Goal: Task Accomplishment & Management: Manage account settings

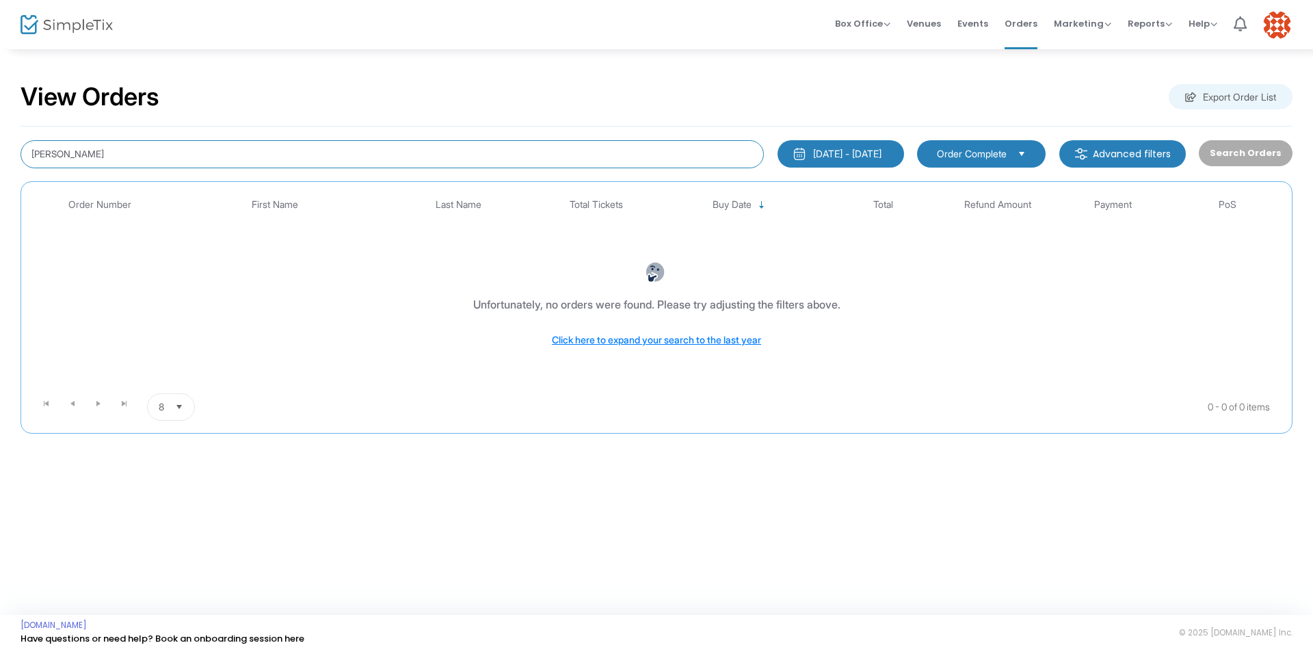
drag, startPoint x: 117, startPoint y: 162, endPoint x: 0, endPoint y: 191, distance: 120.4
click at [0, 191] on div "View Orders Export Order List Abby schmidt 6/24/2025 - 9/24/2025 Last 30 Days T…" at bounding box center [656, 264] width 1313 height 433
type input "lori"
type input "Lori hogan"
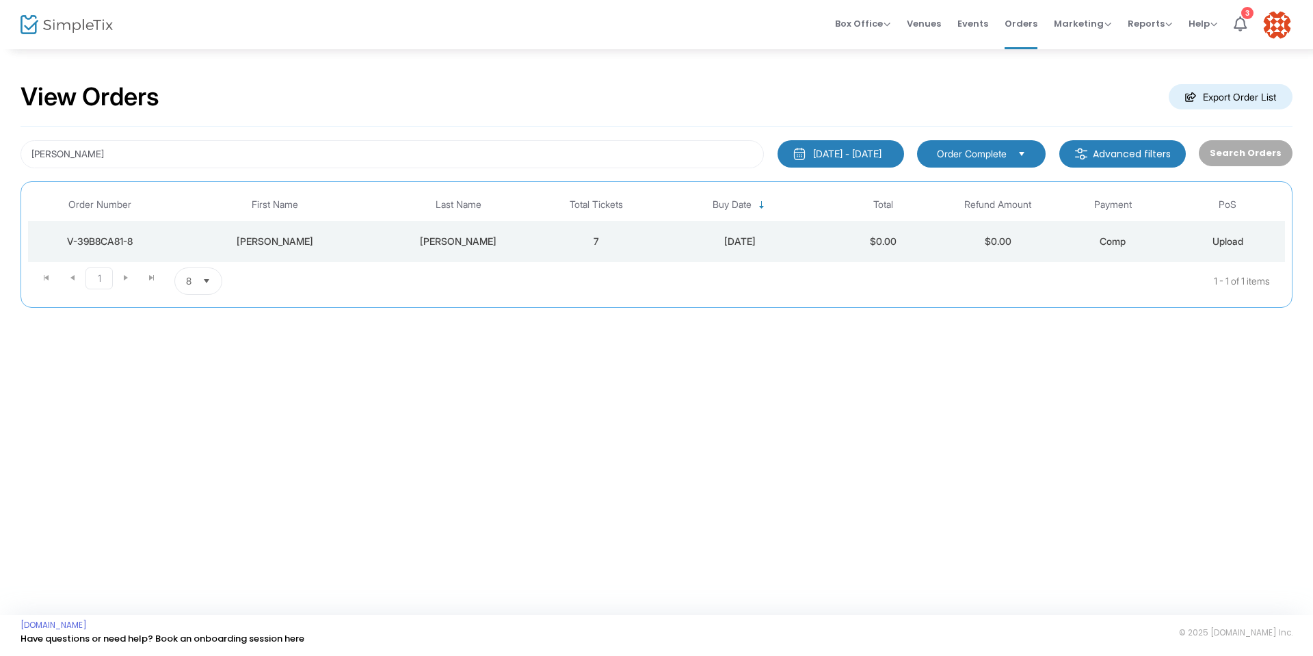
click at [98, 240] on div "V-39B8CA81-8" at bounding box center [99, 242] width 137 height 14
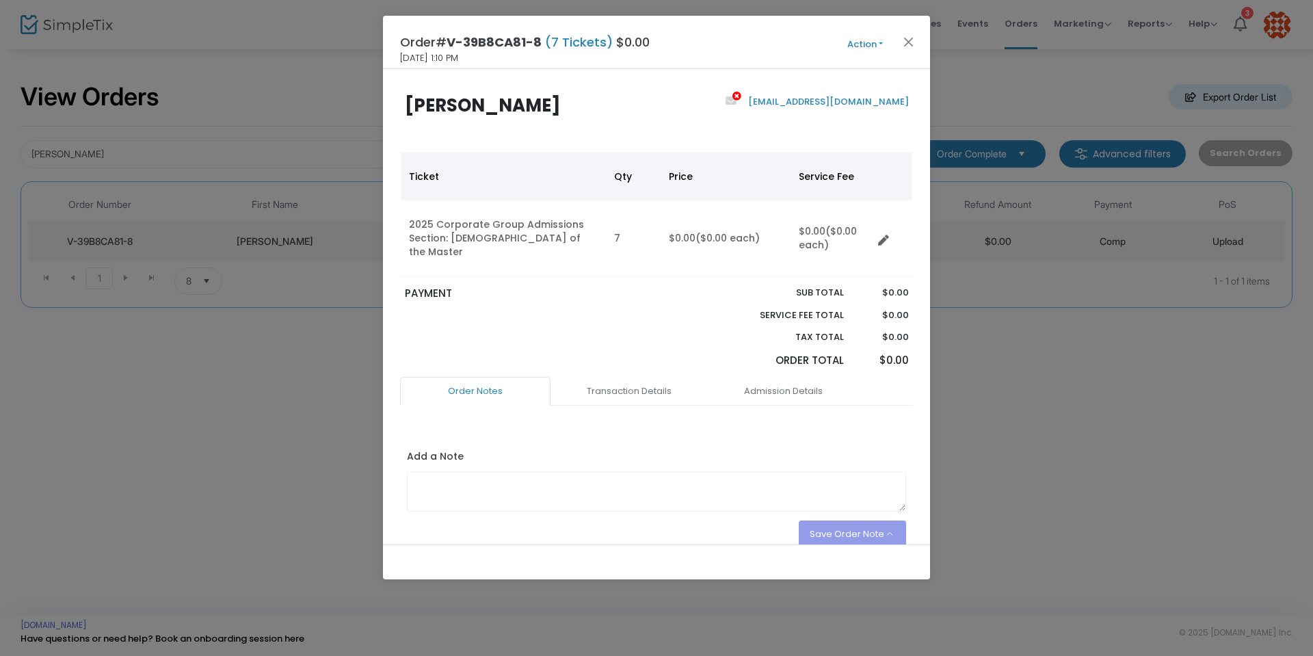
click at [877, 42] on button "Action" at bounding box center [865, 44] width 82 height 15
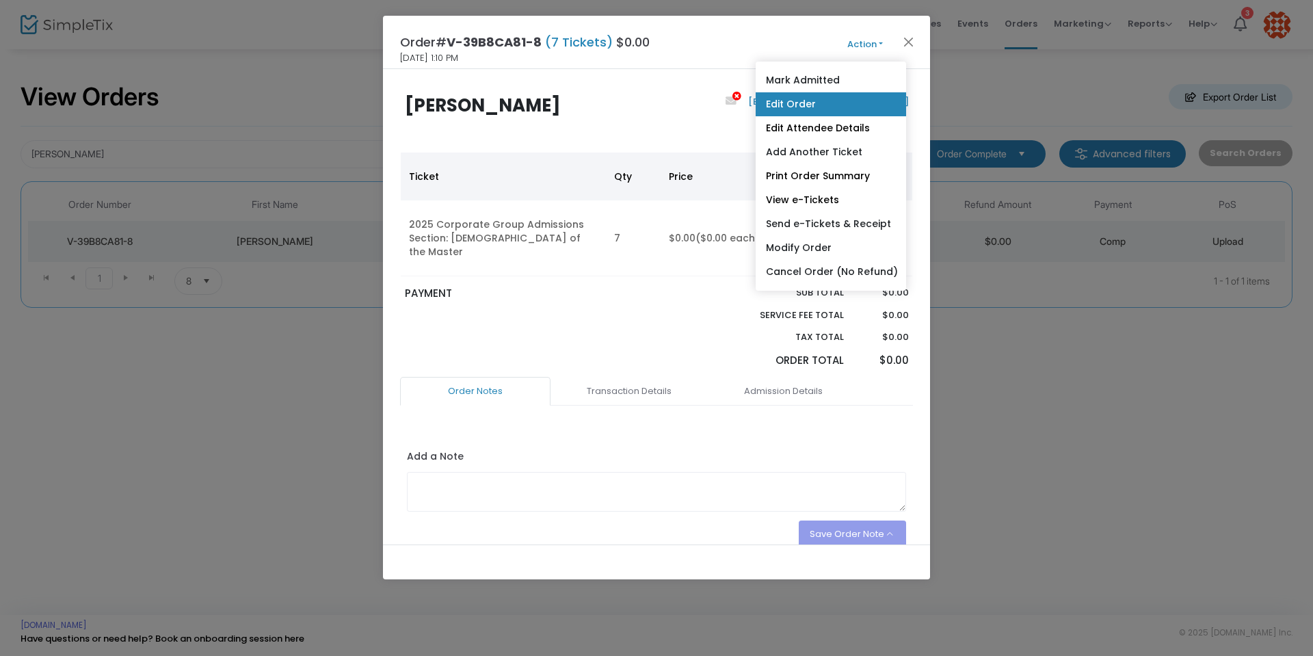
click at [829, 103] on link "Edit Order" at bounding box center [831, 104] width 150 height 24
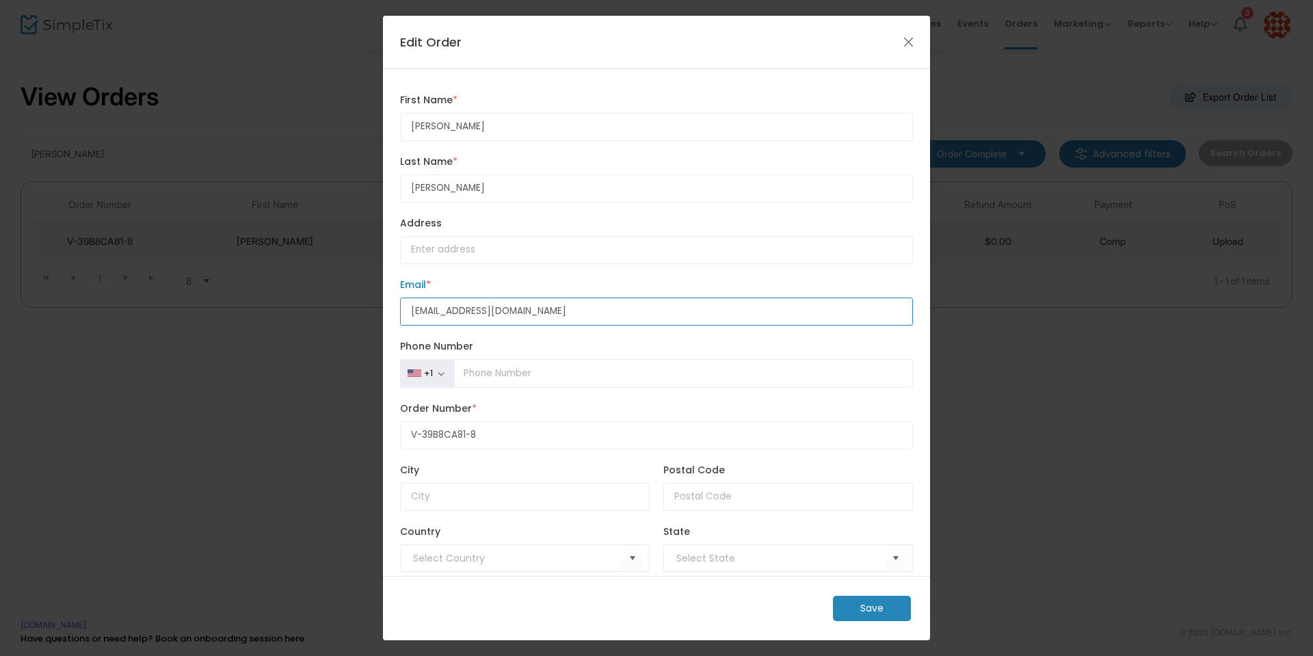
drag, startPoint x: 527, startPoint y: 315, endPoint x: 374, endPoint y: 317, distance: 153.2
click at [374, 317] on ngb-modal-window "Edit Order Lori First Name * First Name is required. Hogan Last Name * Last Nam…" at bounding box center [656, 328] width 1313 height 656
type input "lhogan@lanpllc.com"
click at [871, 609] on m-button "Save" at bounding box center [872, 608] width 78 height 25
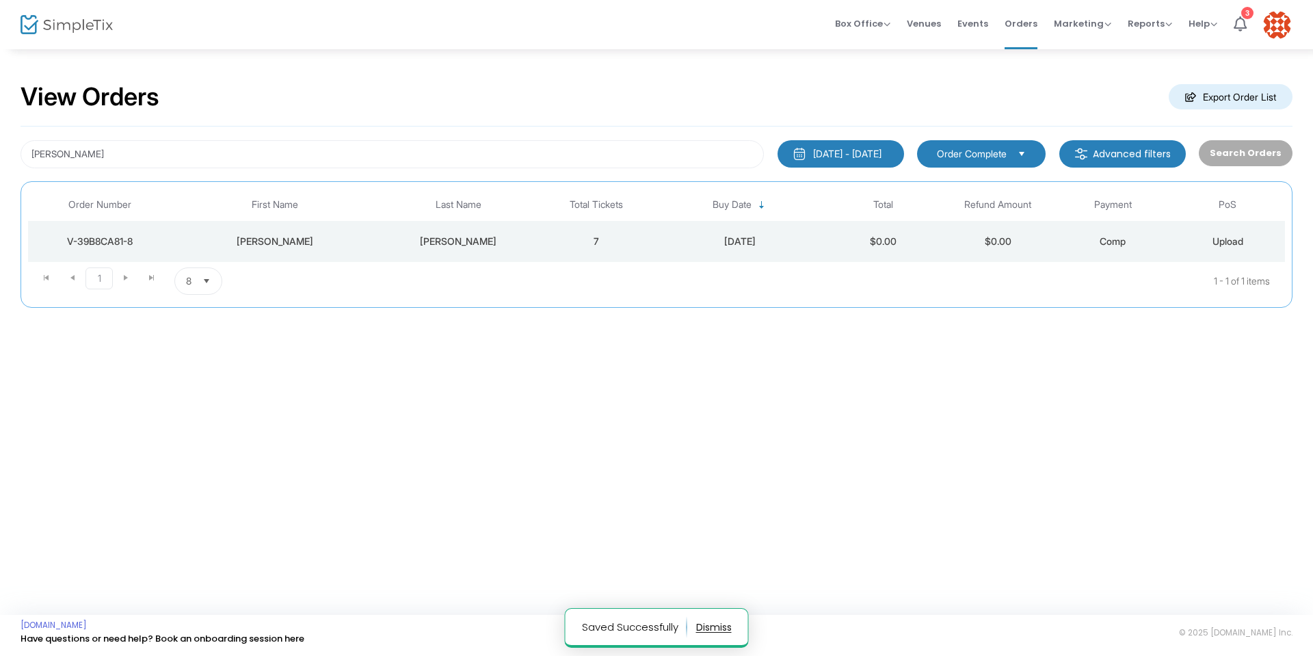
click at [115, 239] on div "V-39B8CA81-8" at bounding box center [99, 242] width 137 height 14
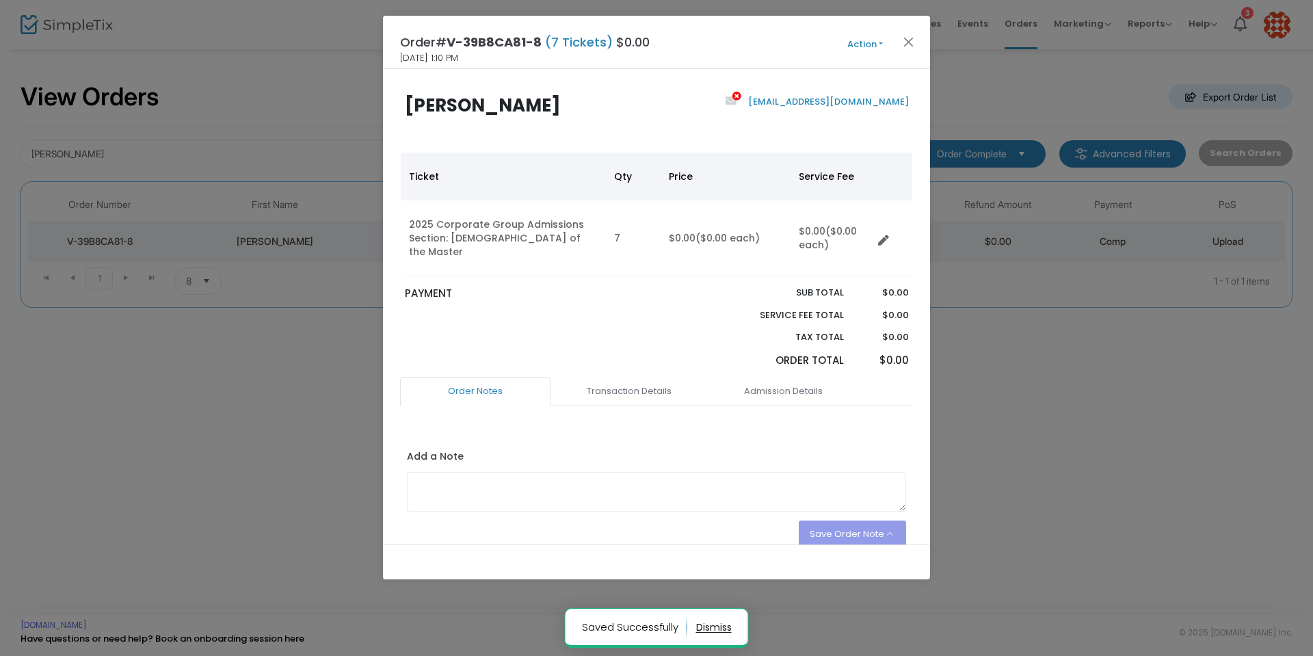
click at [877, 39] on button "Action" at bounding box center [865, 44] width 82 height 15
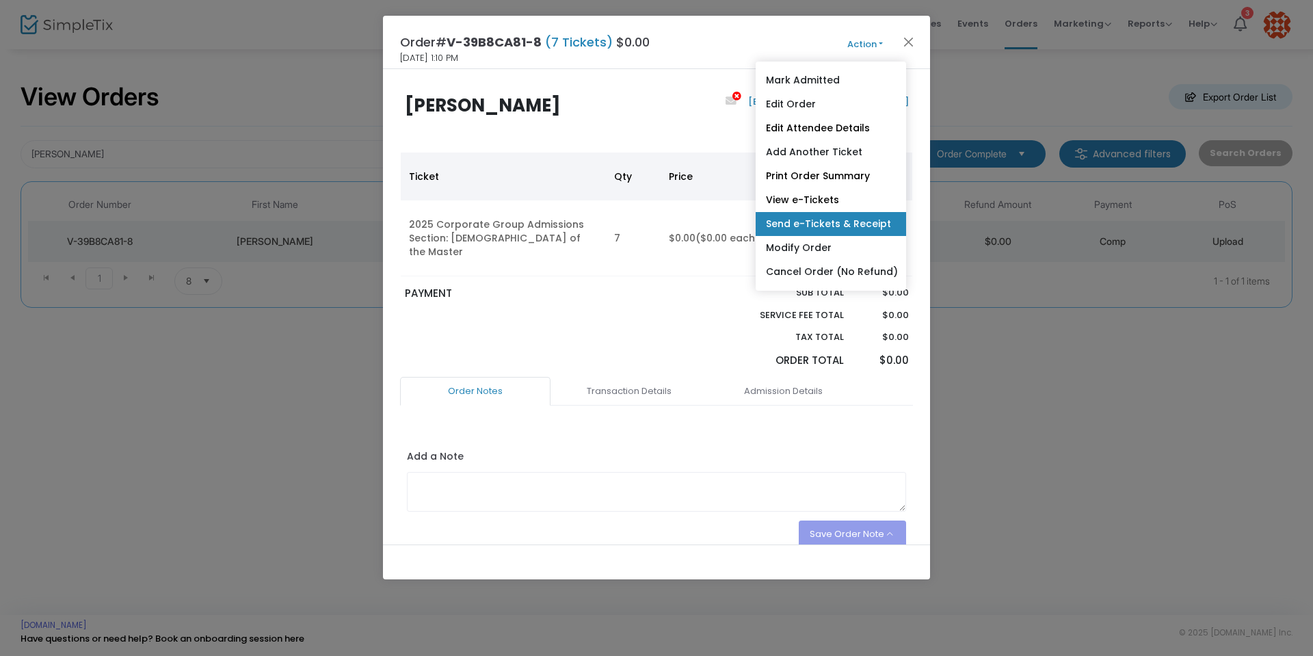
click at [854, 221] on link "Send e-Tickets & Receipt" at bounding box center [831, 224] width 150 height 24
type input "lhogan@lanpllc.com"
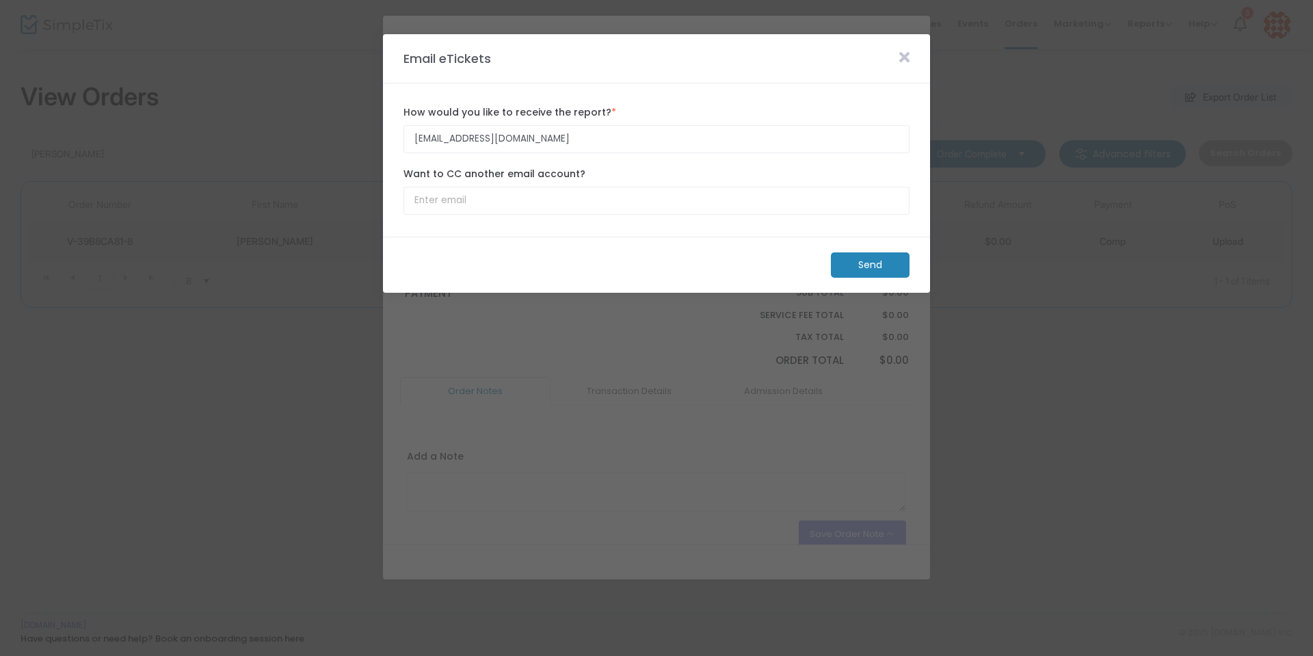
click at [875, 262] on m-button "Send" at bounding box center [870, 264] width 79 height 25
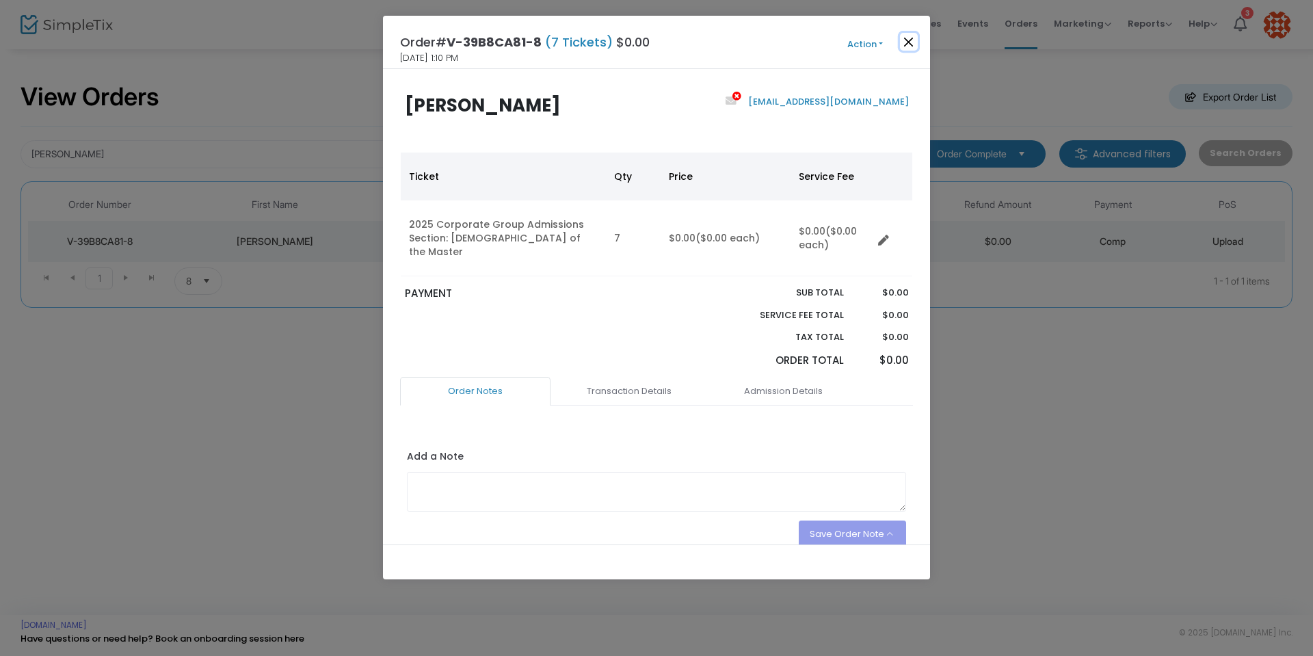
click at [907, 38] on button "Close" at bounding box center [909, 42] width 18 height 18
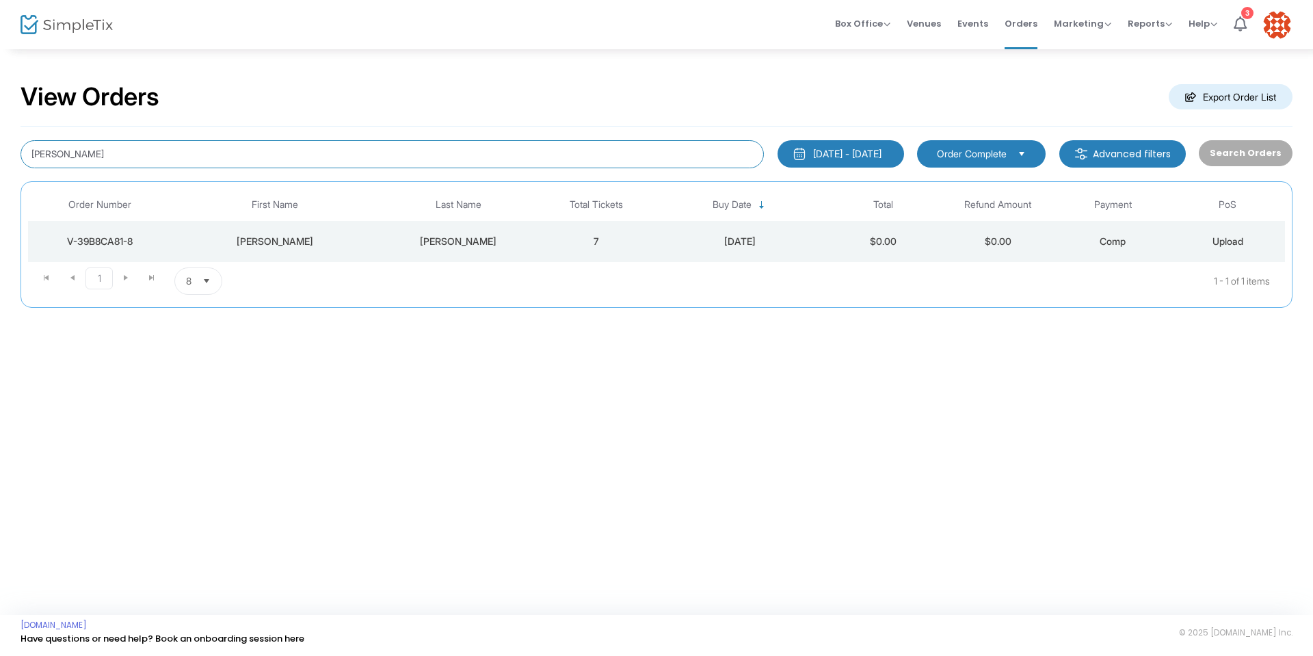
drag, startPoint x: 116, startPoint y: 158, endPoint x: 0, endPoint y: 171, distance: 117.0
click at [0, 171] on div "View Orders Export Order List Lori hogan 6/24/2025 - 9/24/2025 Last 30 Days Tod…" at bounding box center [656, 202] width 1313 height 308
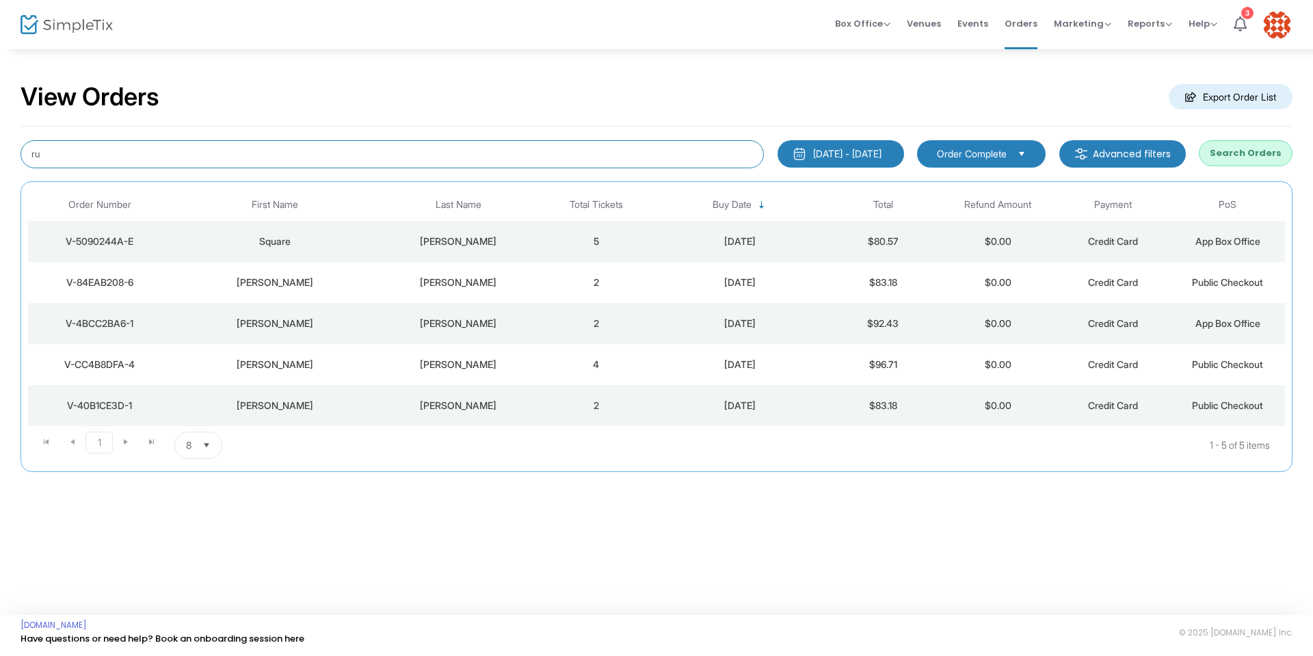
type input "r"
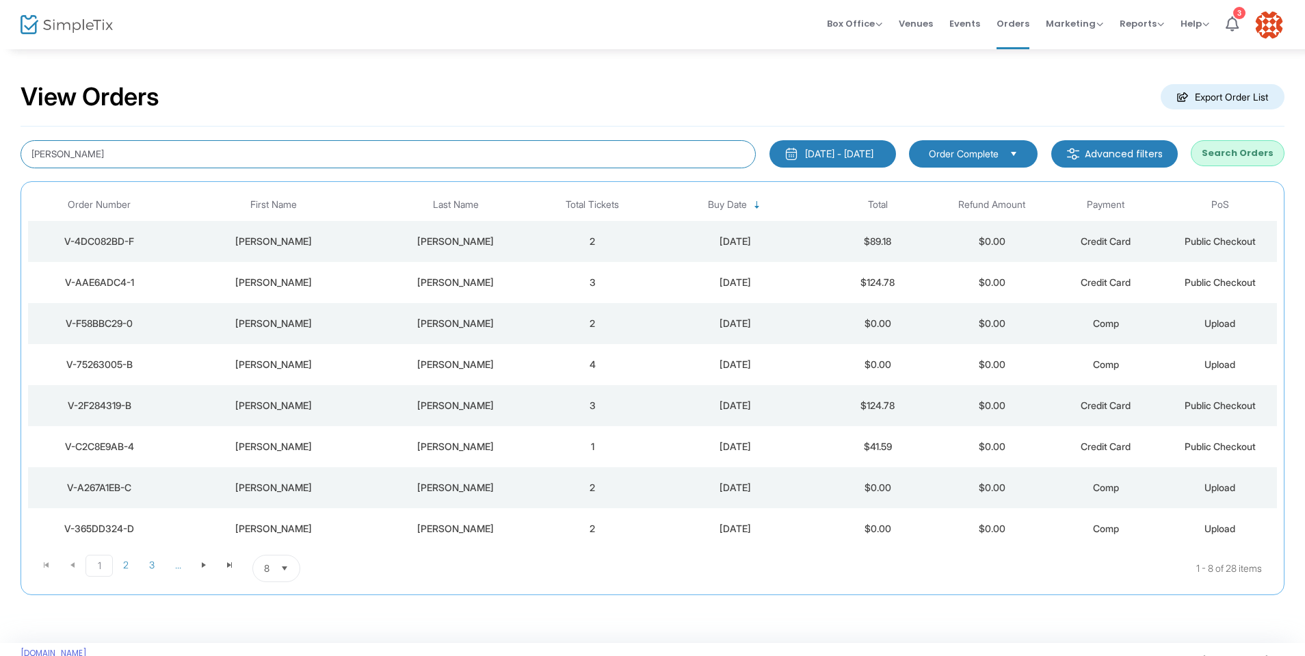
type input "[PERSON_NAME]"
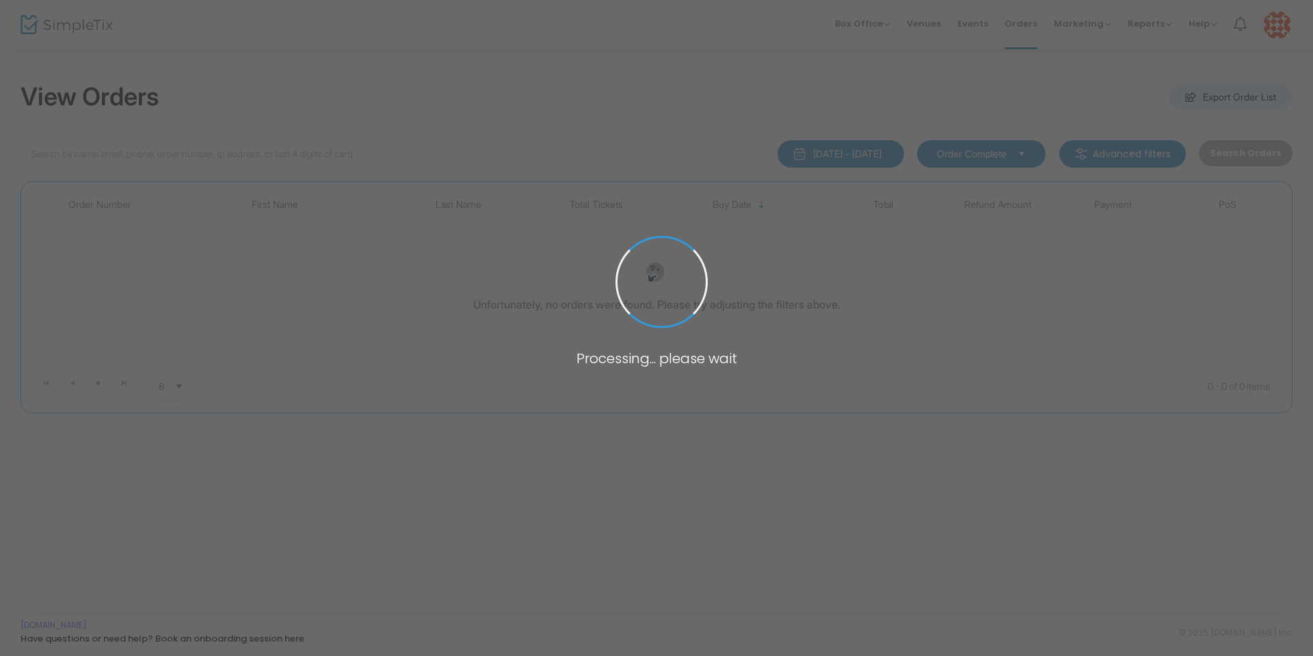
type input "[PERSON_NAME]"
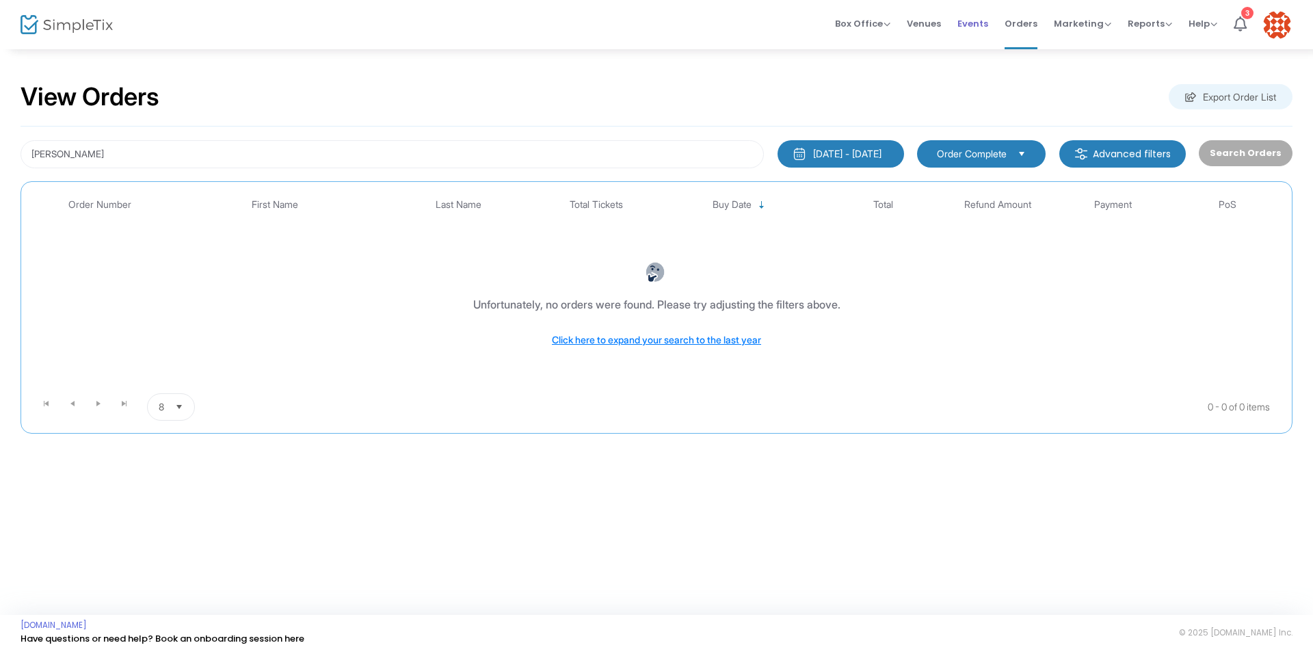
click at [976, 20] on span "Events" at bounding box center [972, 23] width 31 height 35
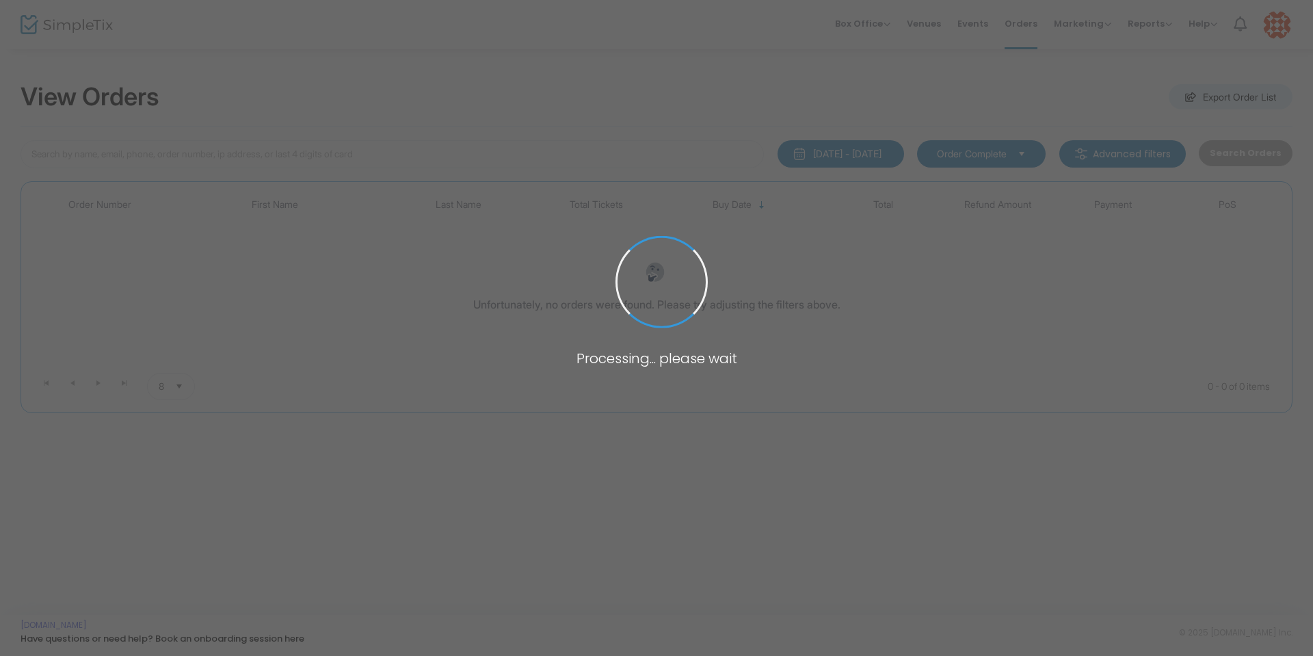
type input "[PERSON_NAME]"
